Goal: Find specific page/section: Find specific page/section

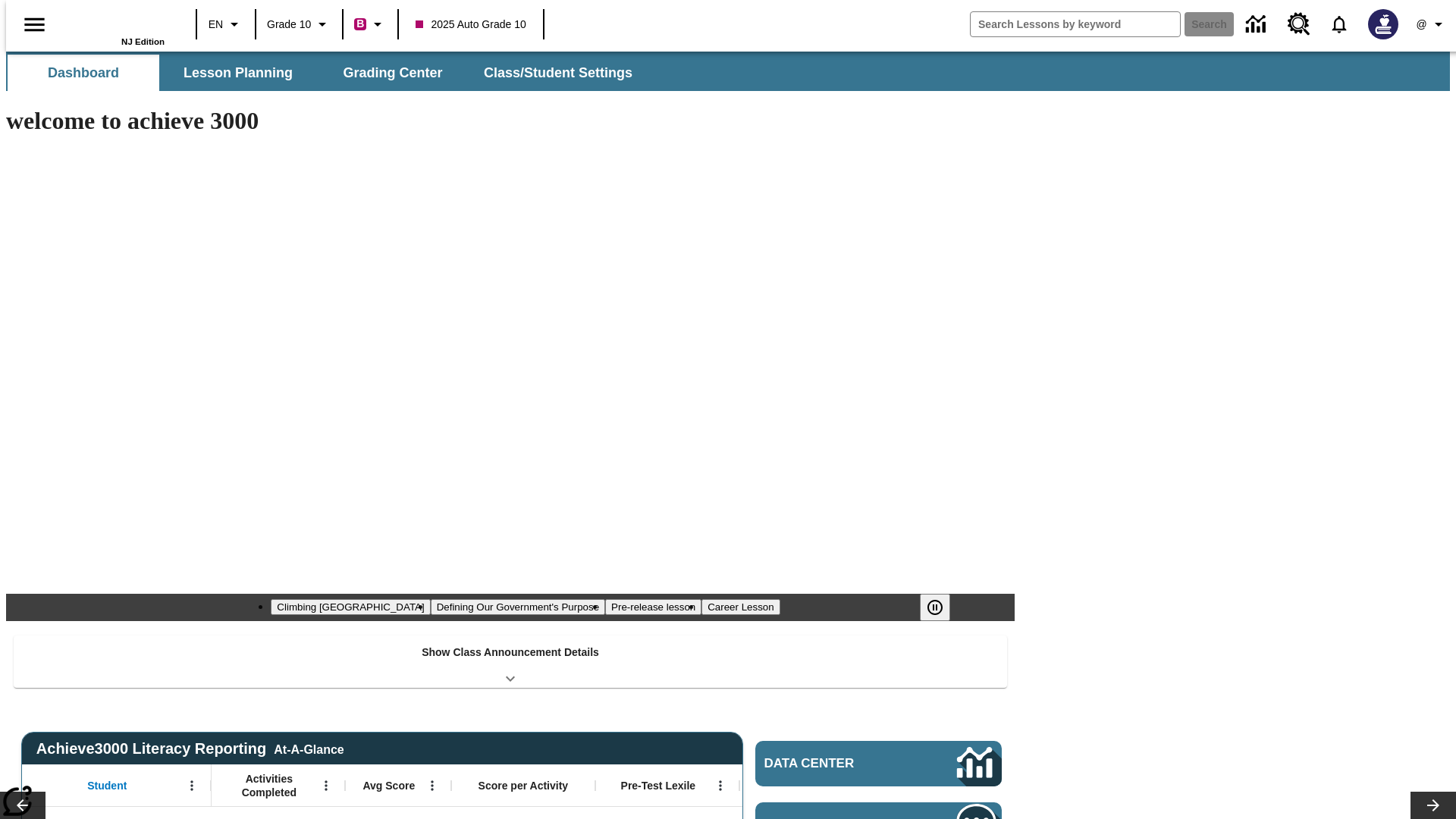
type input "-1"
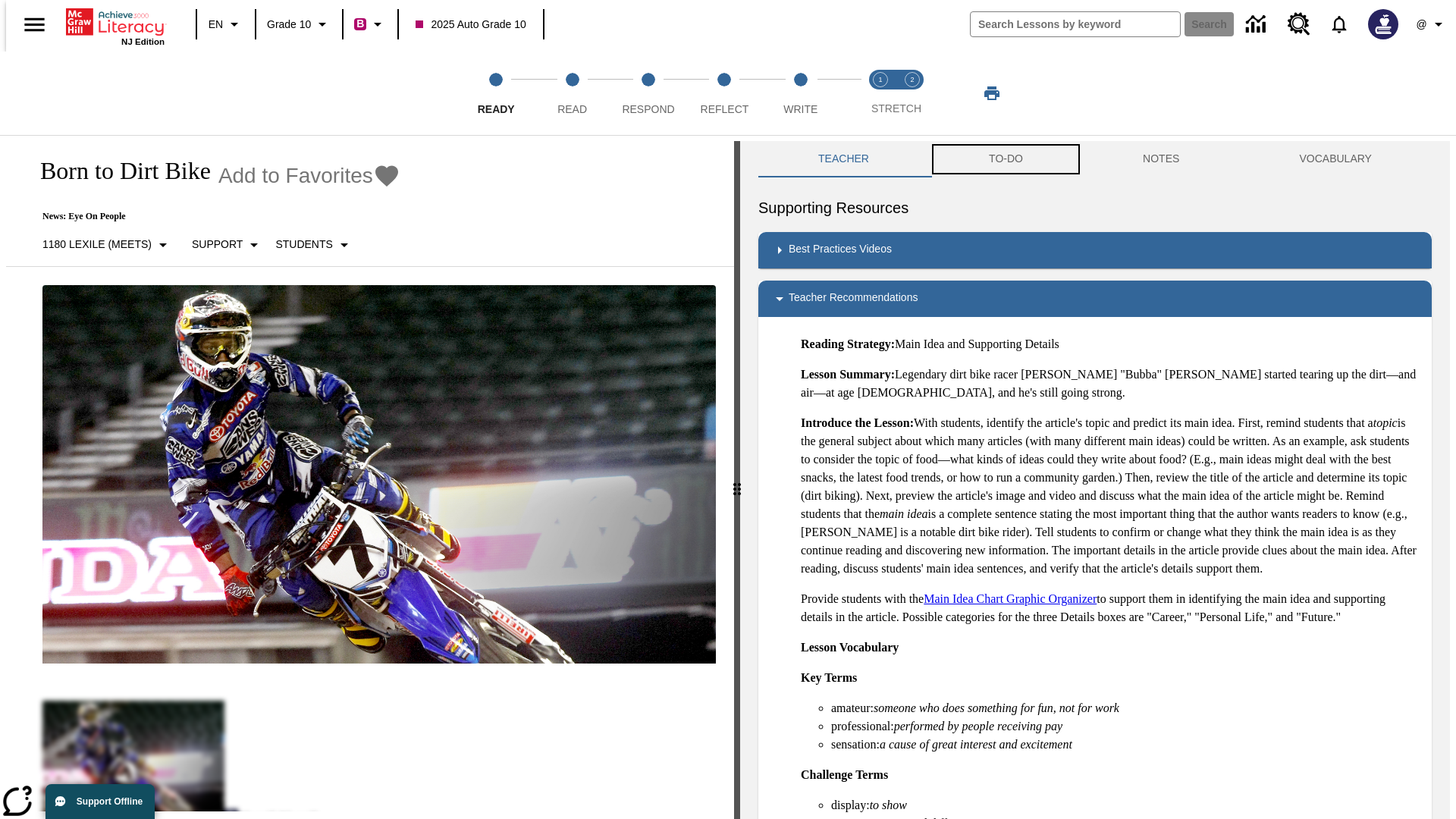
click at [1004, 159] on button "TO-DO" at bounding box center [1005, 160] width 154 height 37
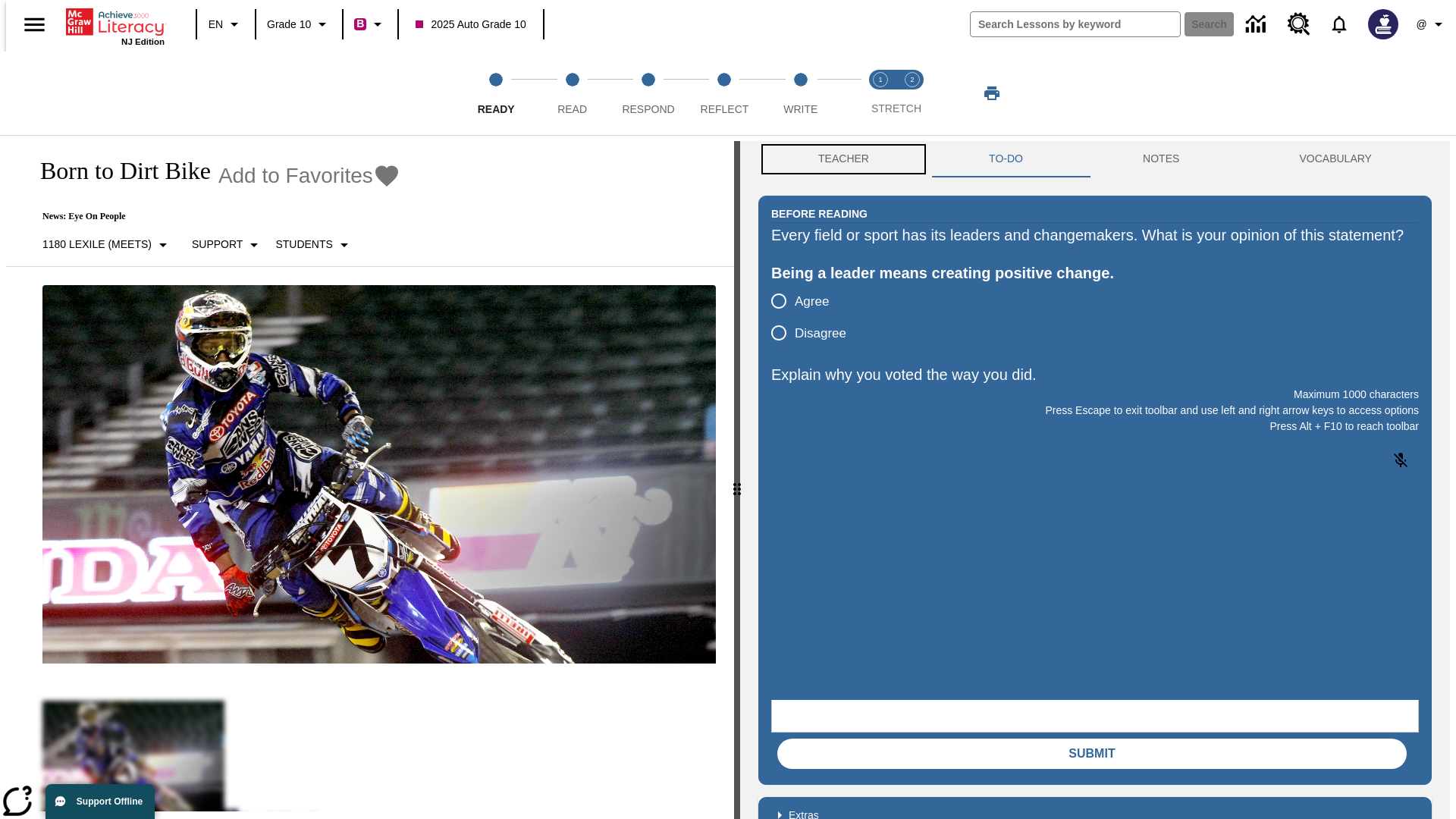
scroll to position [1, 0]
